Goal: Find specific page/section: Find specific page/section

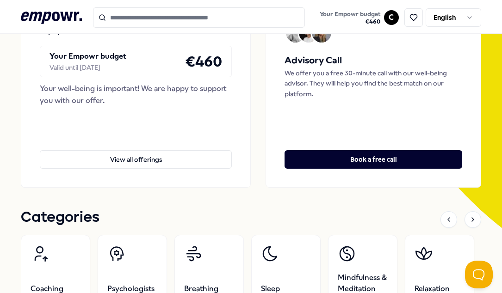
scroll to position [247, 0]
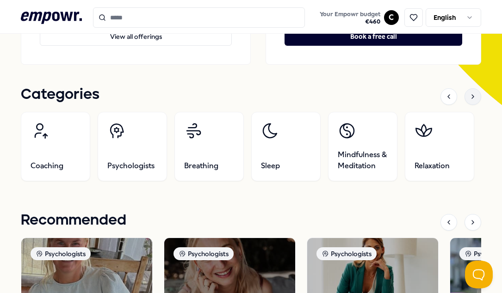
click at [469, 97] on icon at bounding box center [472, 96] width 7 height 7
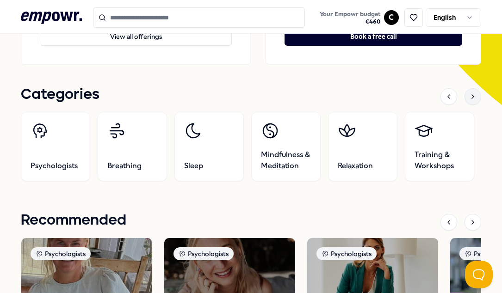
click at [466, 100] on div at bounding box center [473, 96] width 17 height 17
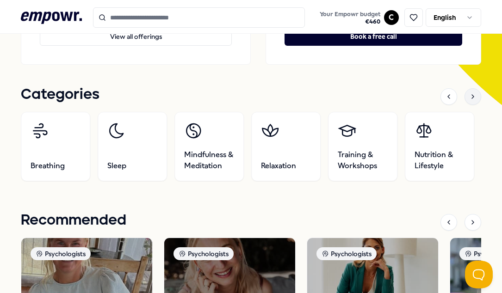
click at [466, 100] on div at bounding box center [473, 96] width 17 height 17
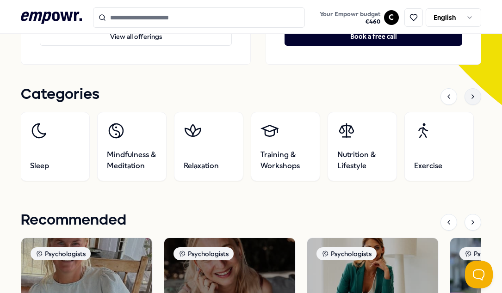
click at [466, 100] on div at bounding box center [473, 96] width 17 height 17
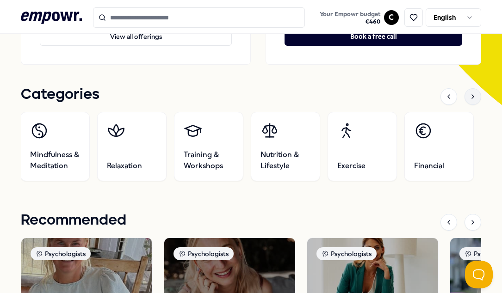
click at [466, 100] on div at bounding box center [473, 96] width 17 height 17
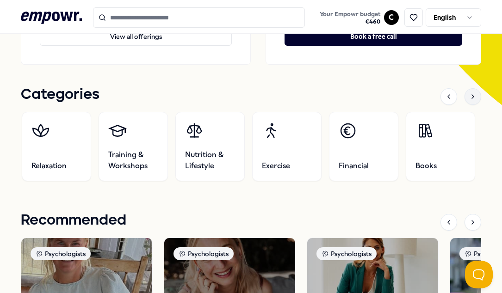
click at [466, 100] on div at bounding box center [473, 96] width 17 height 17
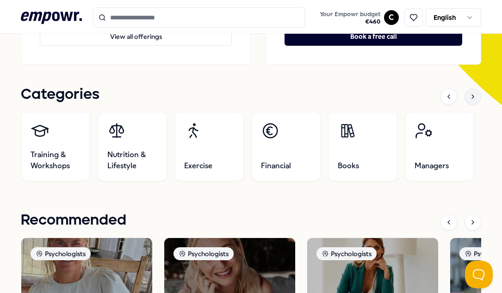
click at [466, 100] on div at bounding box center [473, 96] width 17 height 17
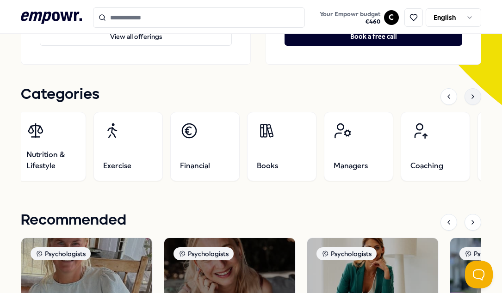
click at [466, 100] on div at bounding box center [473, 96] width 17 height 17
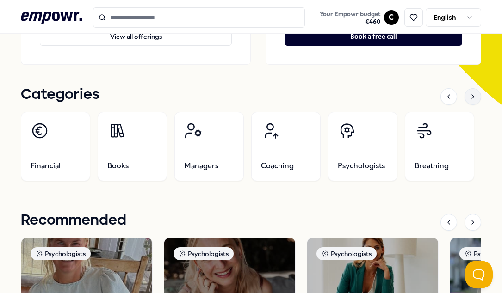
click at [466, 100] on div at bounding box center [473, 96] width 17 height 17
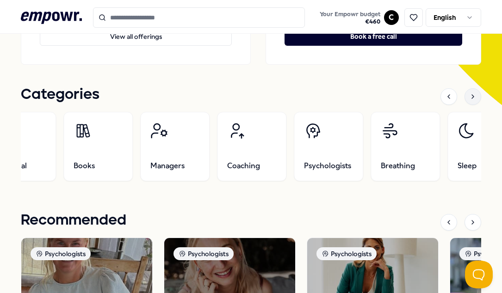
click at [466, 100] on div at bounding box center [473, 96] width 17 height 17
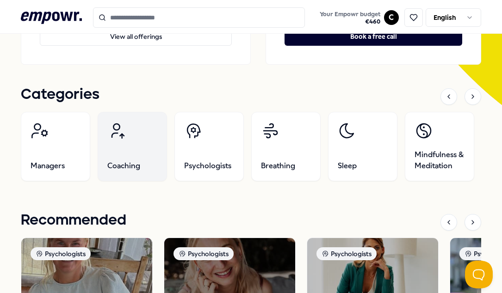
click at [149, 162] on link "Coaching" at bounding box center [132, 146] width 69 height 69
